Goal: Contribute content: Add original content to the website for others to see

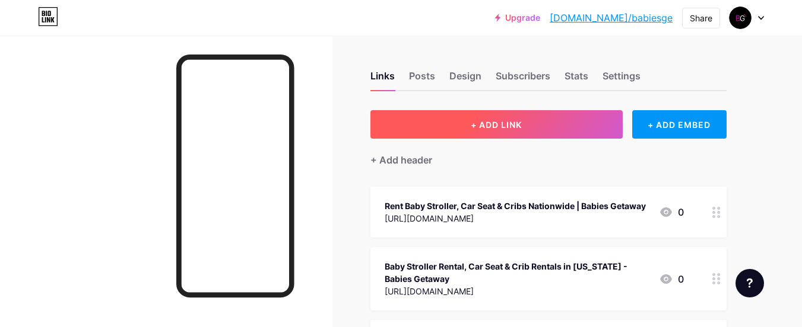
click at [464, 131] on button "+ ADD LINK" at bounding box center [496, 124] width 252 height 28
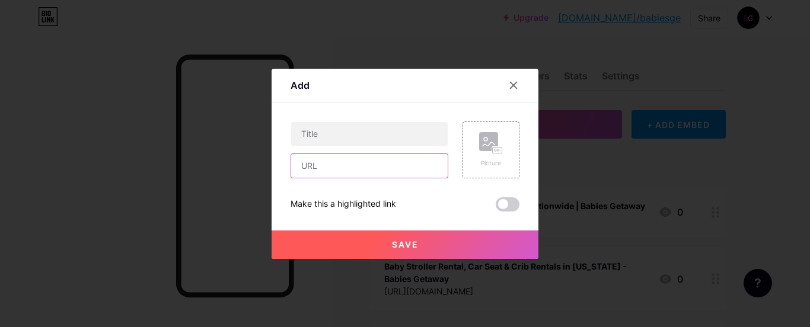
click at [346, 169] on input "text" at bounding box center [369, 166] width 157 height 24
paste input "[URL][DOMAIN_NAME]"
type input "[URL][DOMAIN_NAME]"
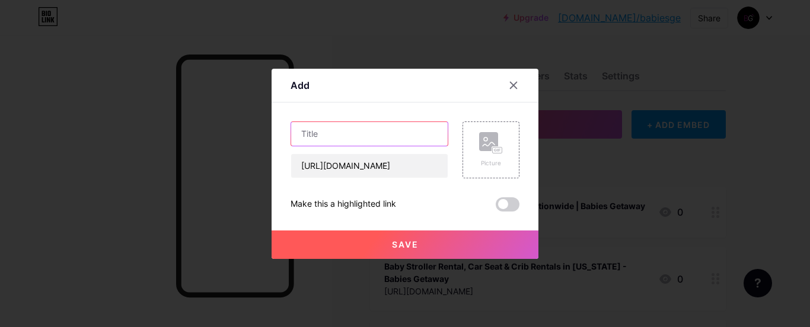
click at [351, 143] on input "text" at bounding box center [369, 134] width 157 height 24
paste input "Your Complete Guide to Renting Baby Strollers and Cribs in [GEOGRAPHIC_DATA] | …"
type input "Your Complete Guide to Renting Baby Strollers and Cribs in [GEOGRAPHIC_DATA] | …"
click at [384, 116] on div "Content YouTube Play YouTube video without leaving your page. ADD Vimeo Play Vi…" at bounding box center [405, 157] width 229 height 109
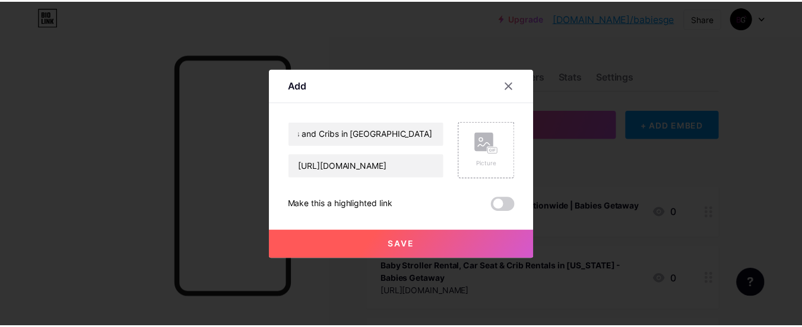
scroll to position [0, 0]
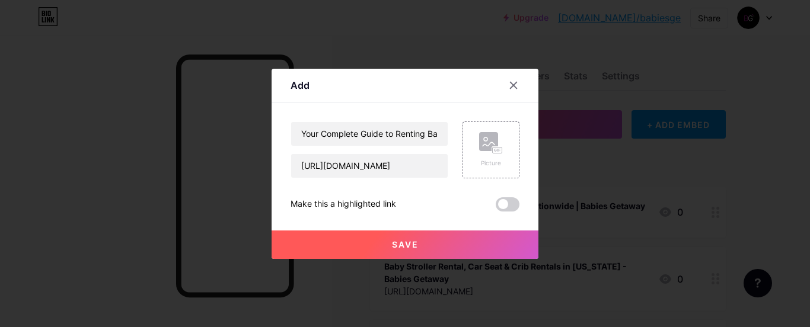
click at [378, 240] on button "Save" at bounding box center [405, 245] width 267 height 28
